Goal: Information Seeking & Learning: Learn about a topic

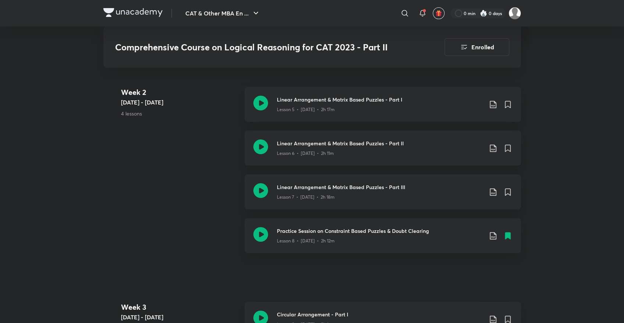
scroll to position [512, 0]
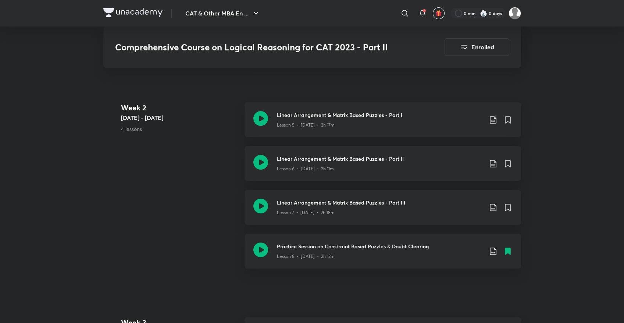
drag, startPoint x: 0, startPoint y: 0, endPoint x: 134, endPoint y: 205, distance: 244.9
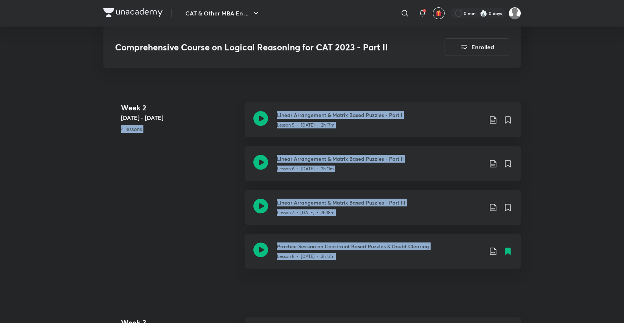
click at [194, 194] on div "Week [DATE] - [DATE] 4 lessons Linear Arrangement & Matrix Based Puzzles - Part…" at bounding box center [311, 189] width 417 height 175
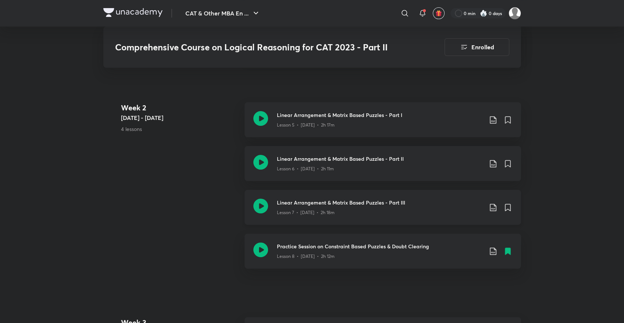
click at [262, 205] on icon at bounding box center [260, 205] width 15 height 15
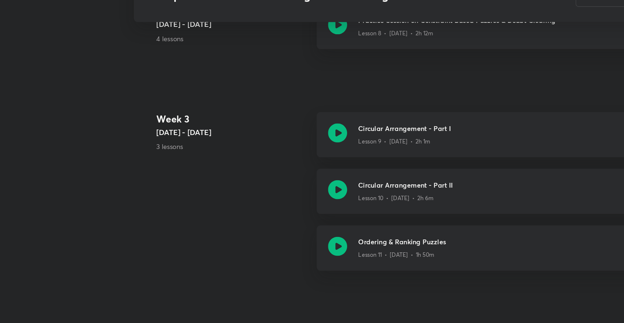
scroll to position [675, 0]
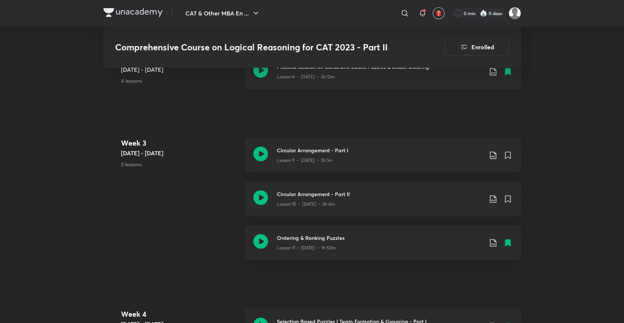
scroll to position [496, 0]
